Goal: Transaction & Acquisition: Obtain resource

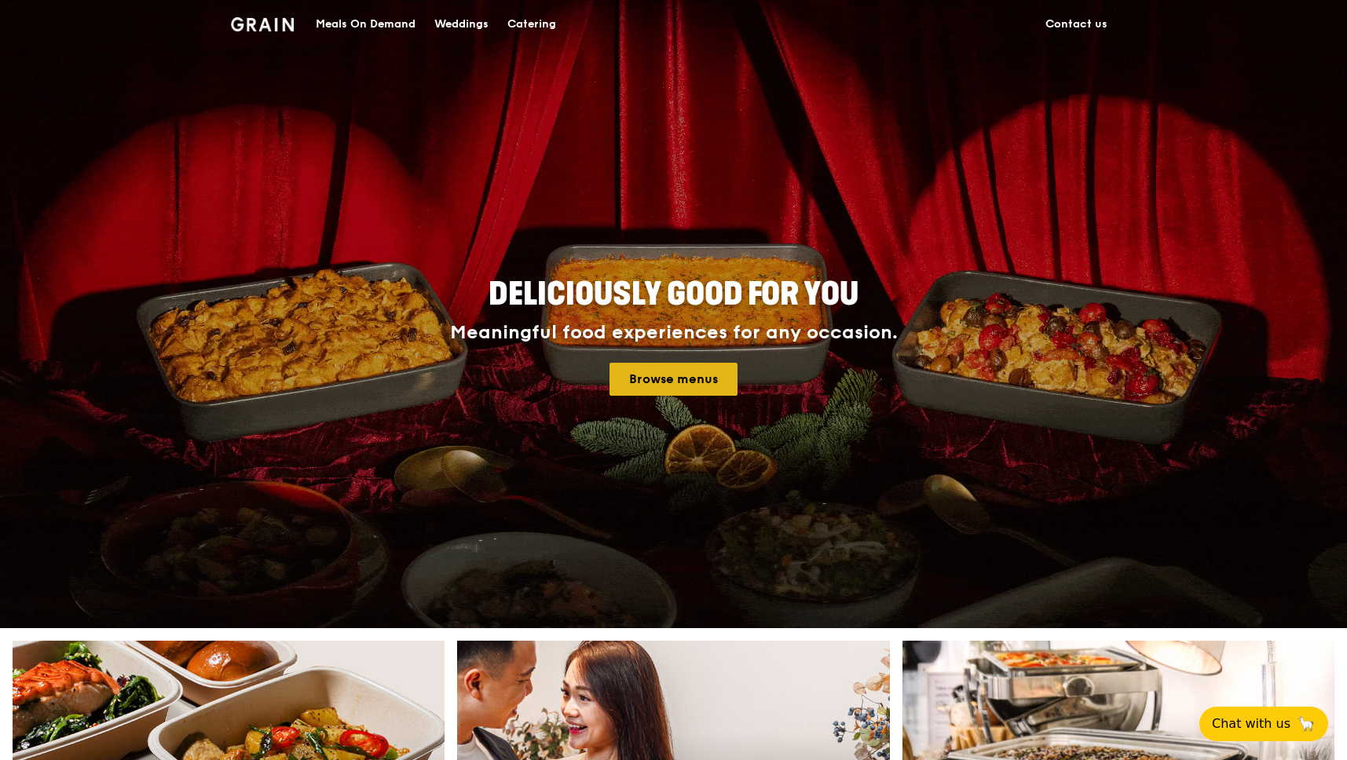
click at [674, 383] on link "Browse menus" at bounding box center [673, 379] width 128 height 33
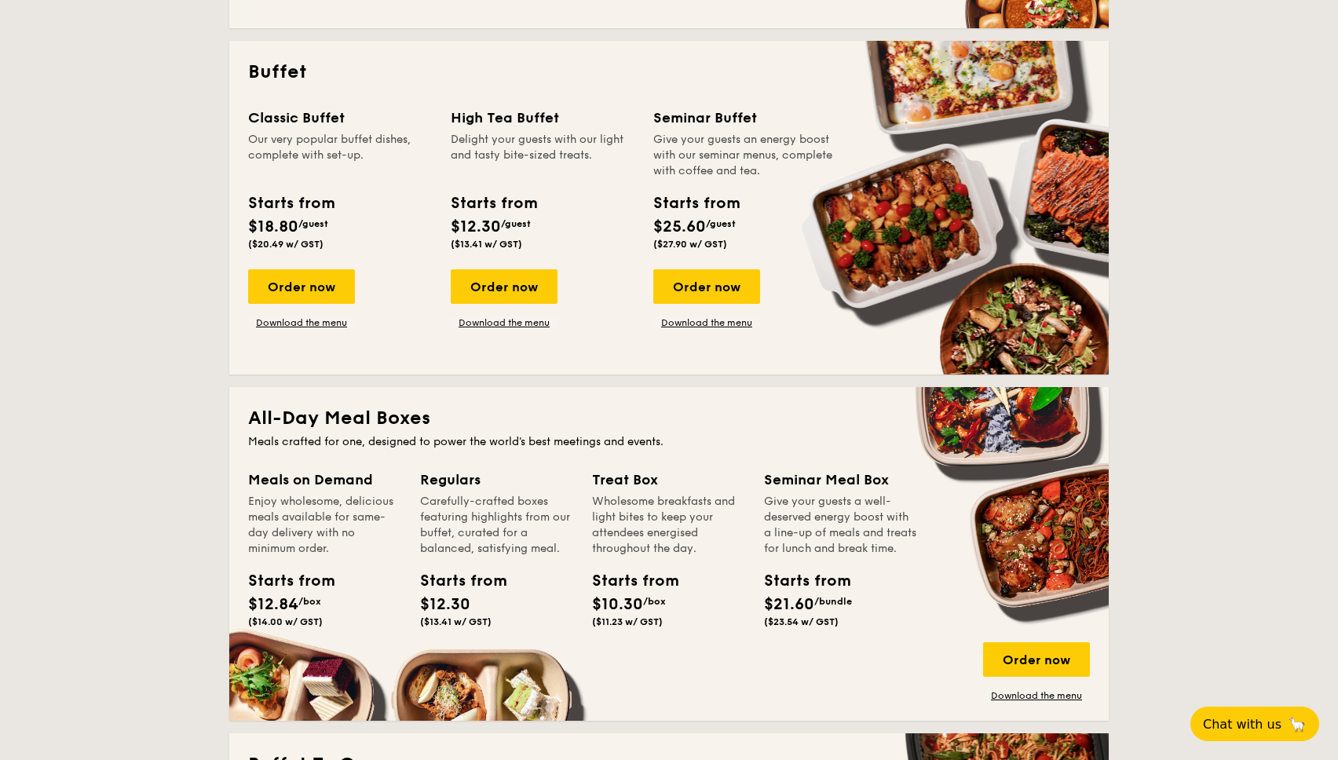
scroll to position [903, 0]
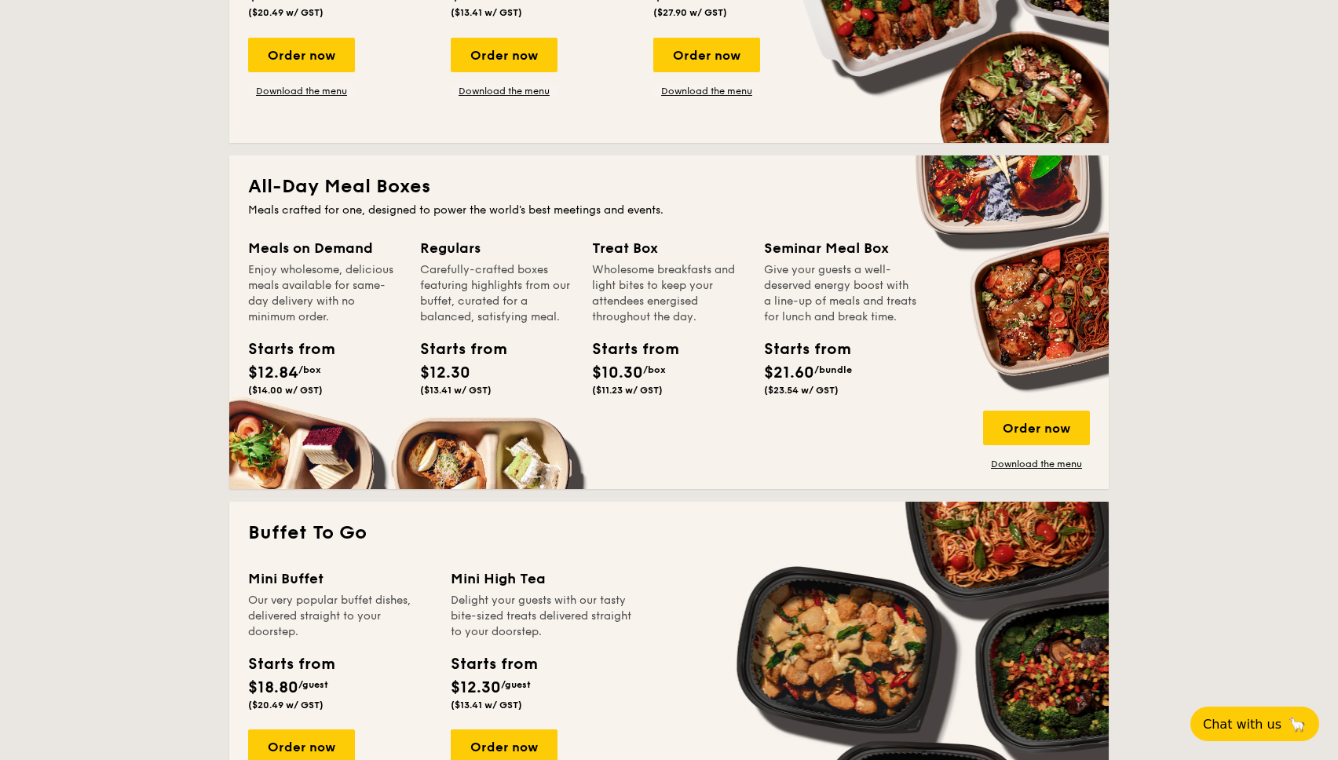
drag, startPoint x: 787, startPoint y: 351, endPoint x: 862, endPoint y: 399, distance: 89.3
click at [862, 398] on div "Seminar Meal Box Give your guests a well-deserved energy boost with a line-up o…" at bounding box center [840, 319] width 153 height 165
click at [1041, 460] on link "Download the menu" at bounding box center [1036, 464] width 107 height 13
